Goal: Task Accomplishment & Management: Complete application form

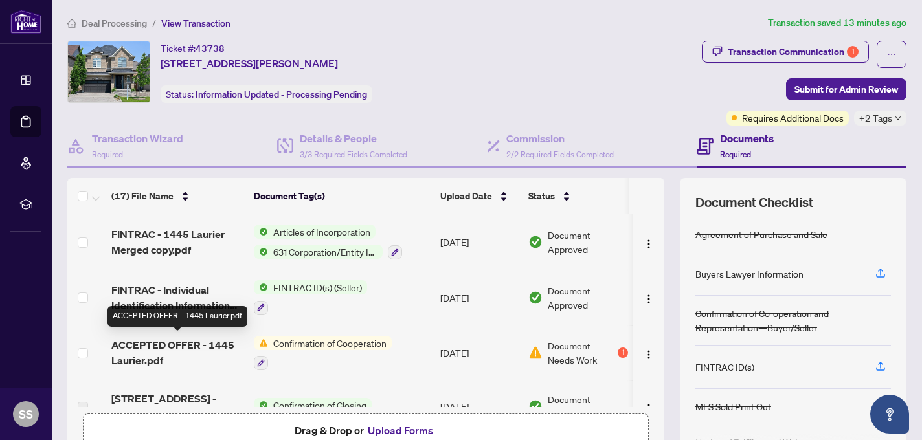
click at [205, 345] on span "ACCEPTED OFFER - 1445 Laurier.pdf" at bounding box center [177, 352] width 132 height 31
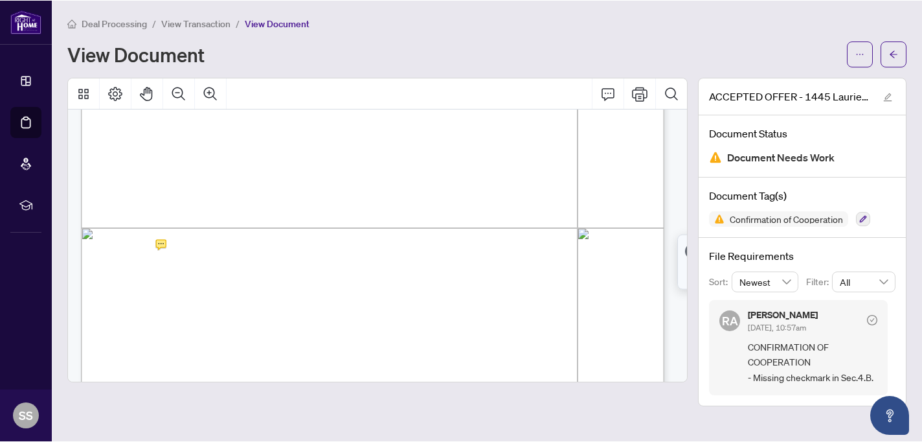
scroll to position [1166, 0]
click at [242, 263] on span "The Seller Brokerage will pay the Co-operating Brokerage the commission as indi…" at bounding box center [357, 259] width 297 height 8
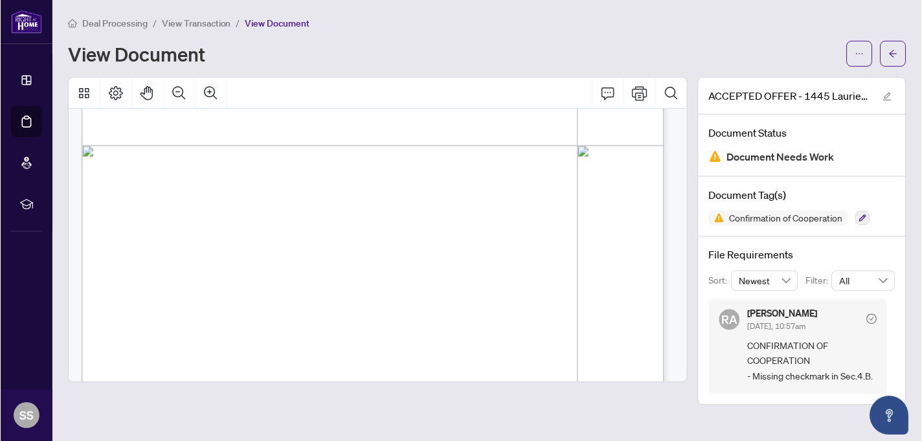
scroll to position [470, 0]
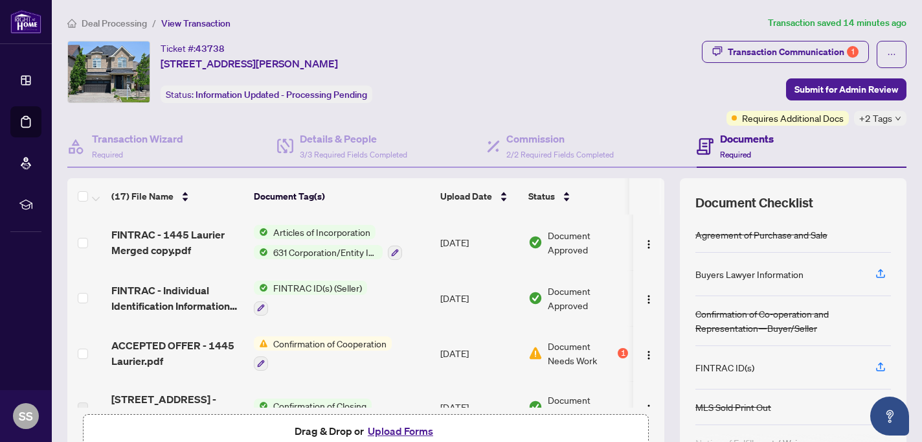
click at [400, 431] on button "Upload Forms" at bounding box center [400, 430] width 73 height 17
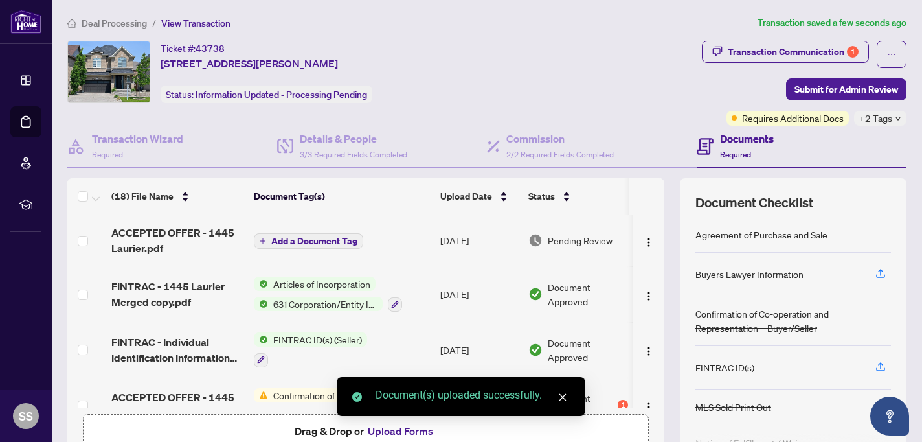
click at [331, 237] on span "Add a Document Tag" at bounding box center [314, 240] width 86 height 9
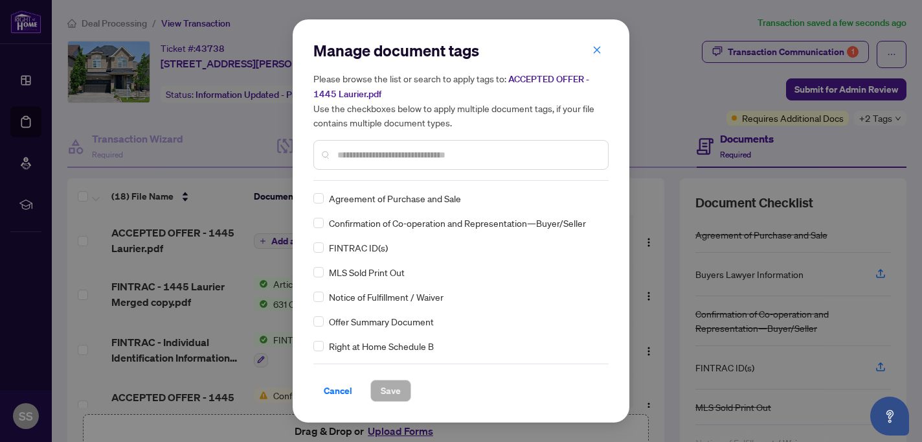
click at [344, 175] on div "Manage document tags Please browse the list or search to apply tags to: ACCEPTE…" at bounding box center [460, 110] width 295 height 141
click at [332, 156] on div at bounding box center [460, 155] width 295 height 30
click at [337, 154] on input "text" at bounding box center [467, 155] width 260 height 14
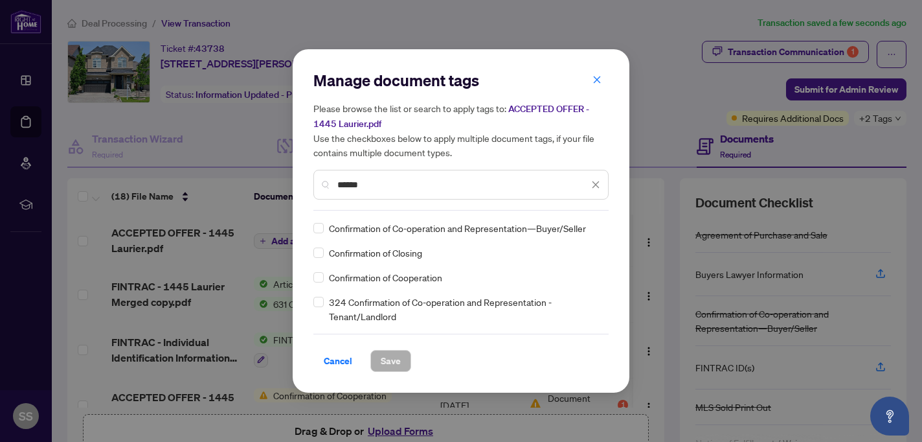
type input "******"
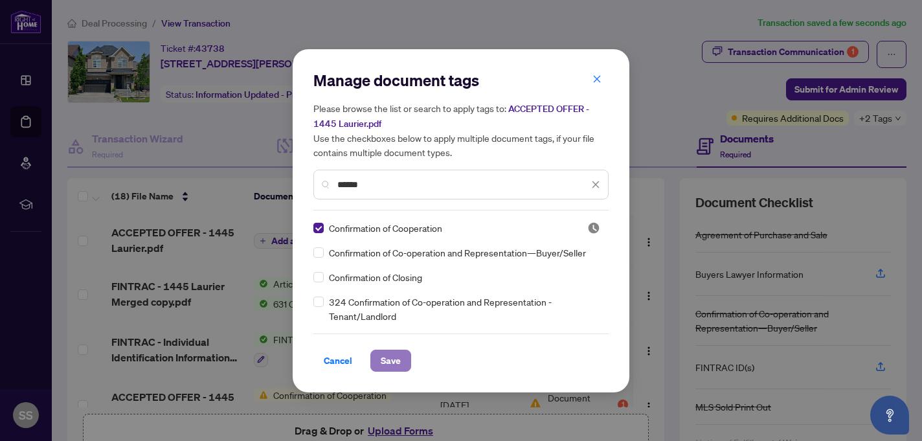
click at [392, 361] on span "Save" at bounding box center [391, 360] width 20 height 21
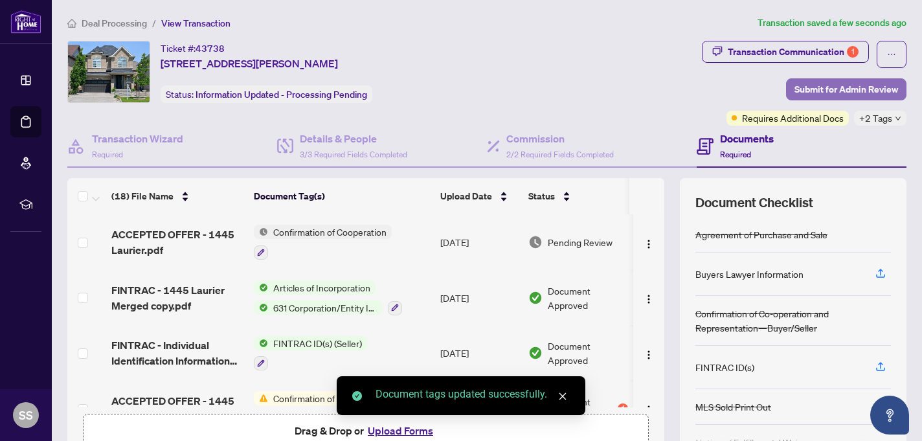
click at [835, 92] on span "Submit for Admin Review" at bounding box center [847, 89] width 104 height 21
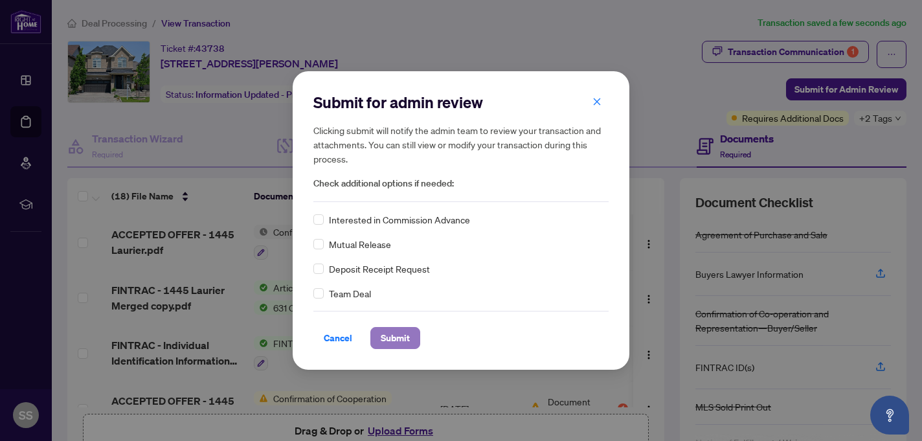
click at [404, 333] on span "Submit" at bounding box center [395, 338] width 29 height 21
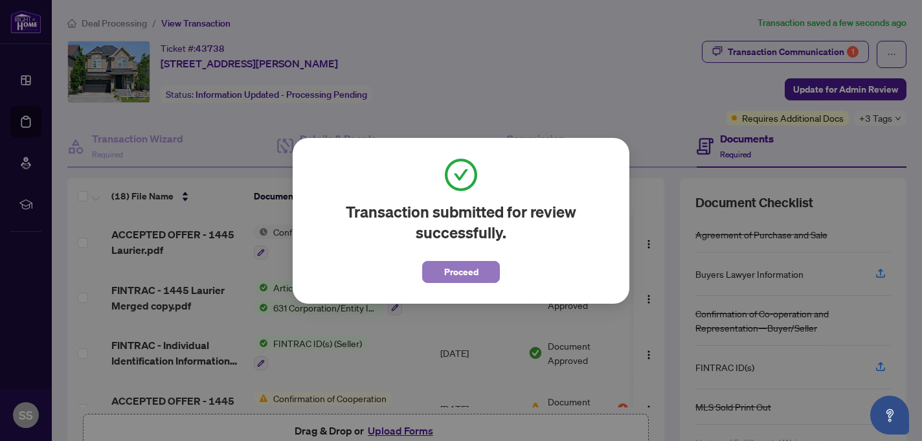
click at [474, 273] on span "Proceed" at bounding box center [461, 272] width 34 height 21
